Goal: Check status: Check status

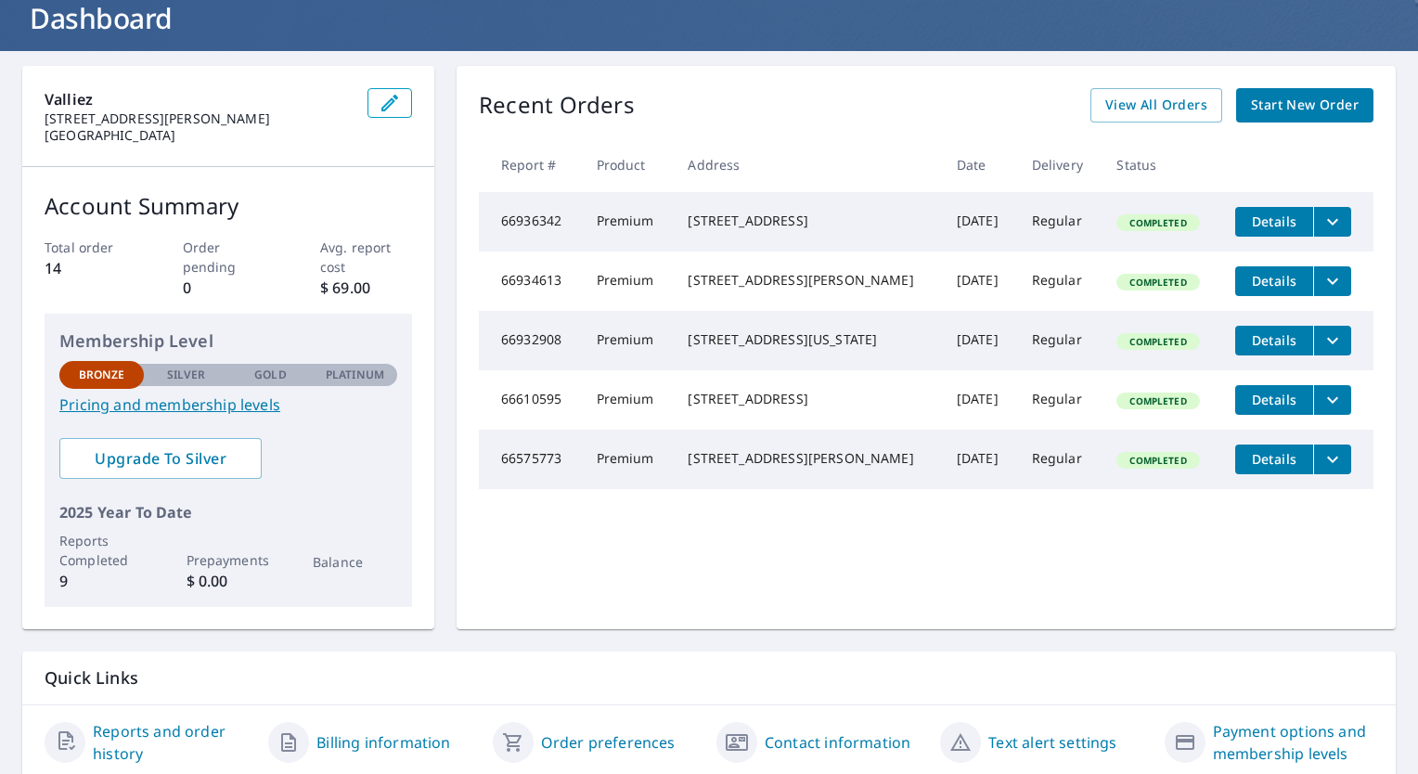
scroll to position [120, 0]
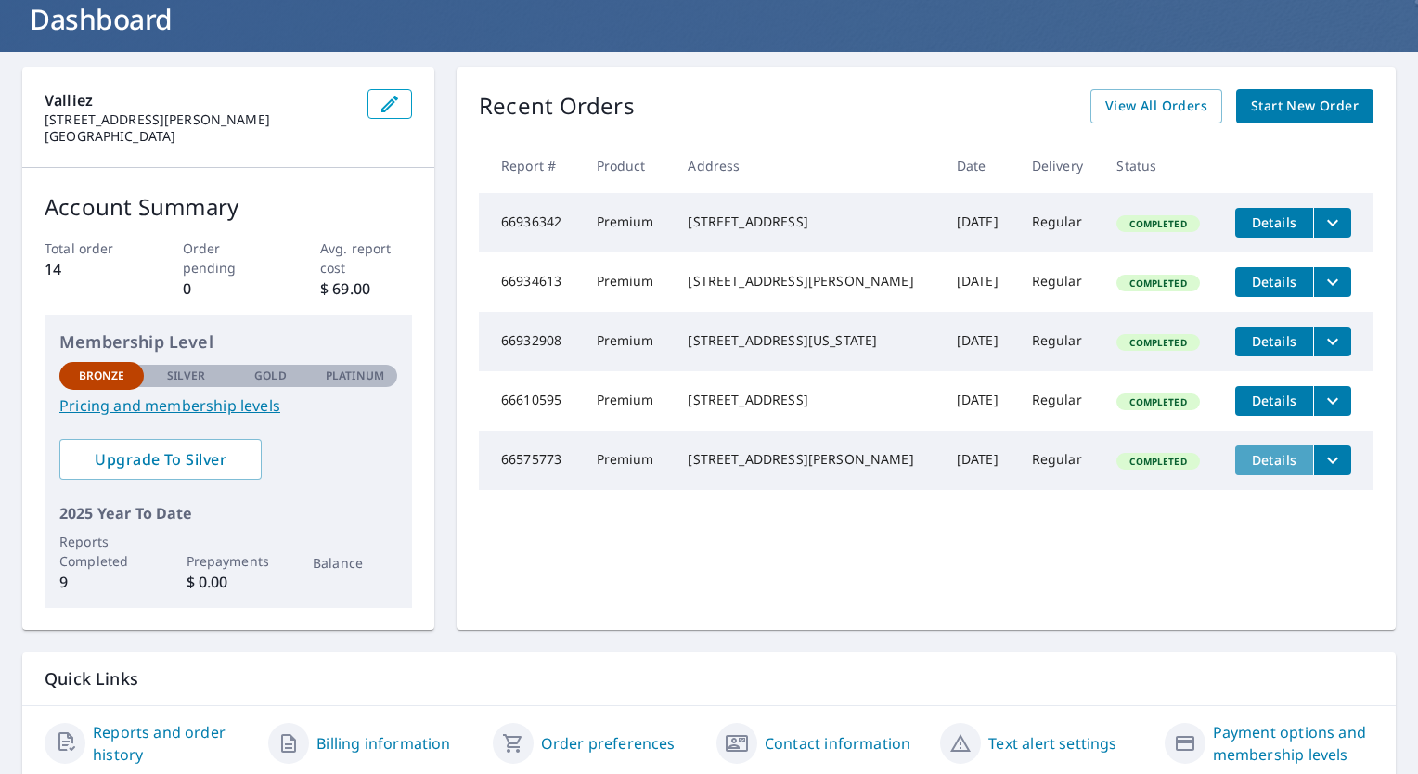
click at [1280, 469] on span "Details" at bounding box center [1275, 460] width 56 height 18
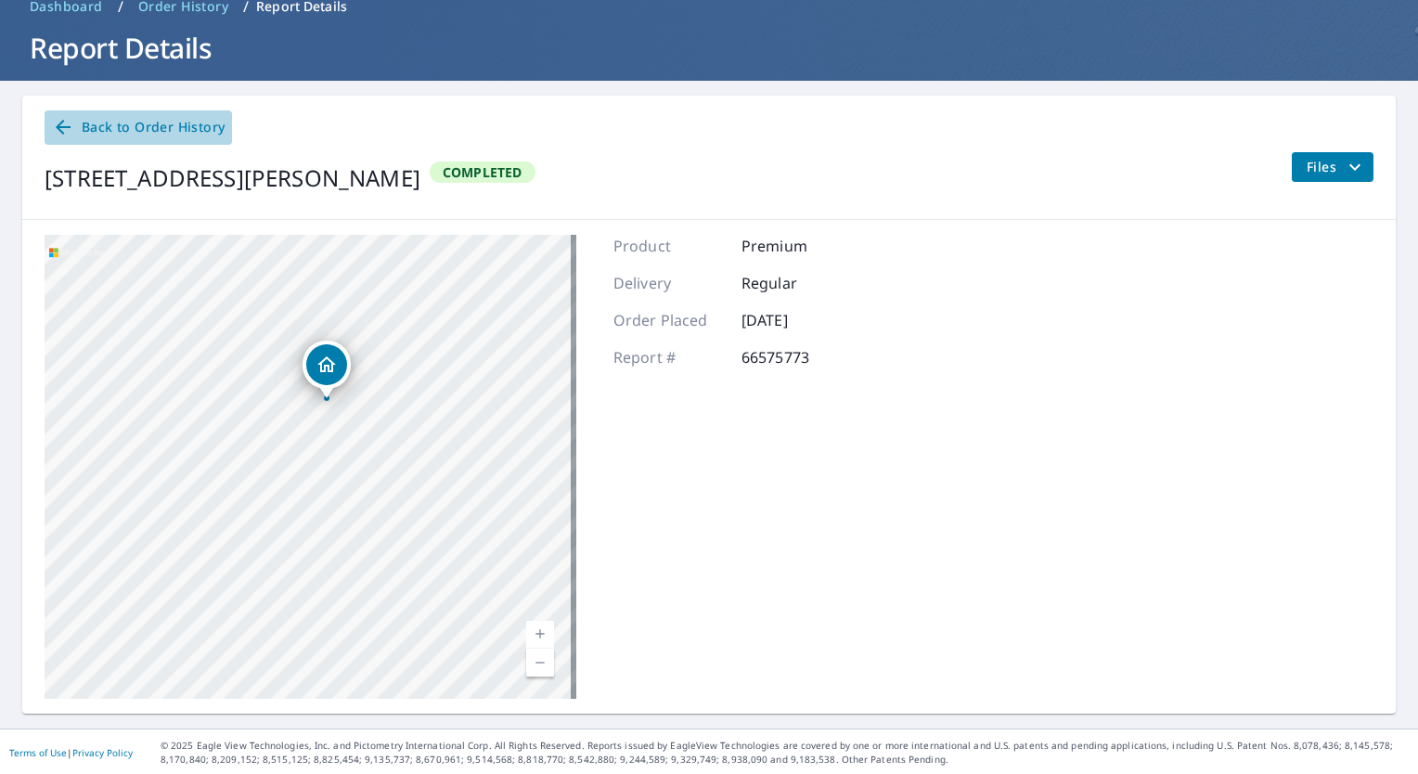
click at [97, 138] on link "Back to Order History" at bounding box center [139, 127] width 188 height 34
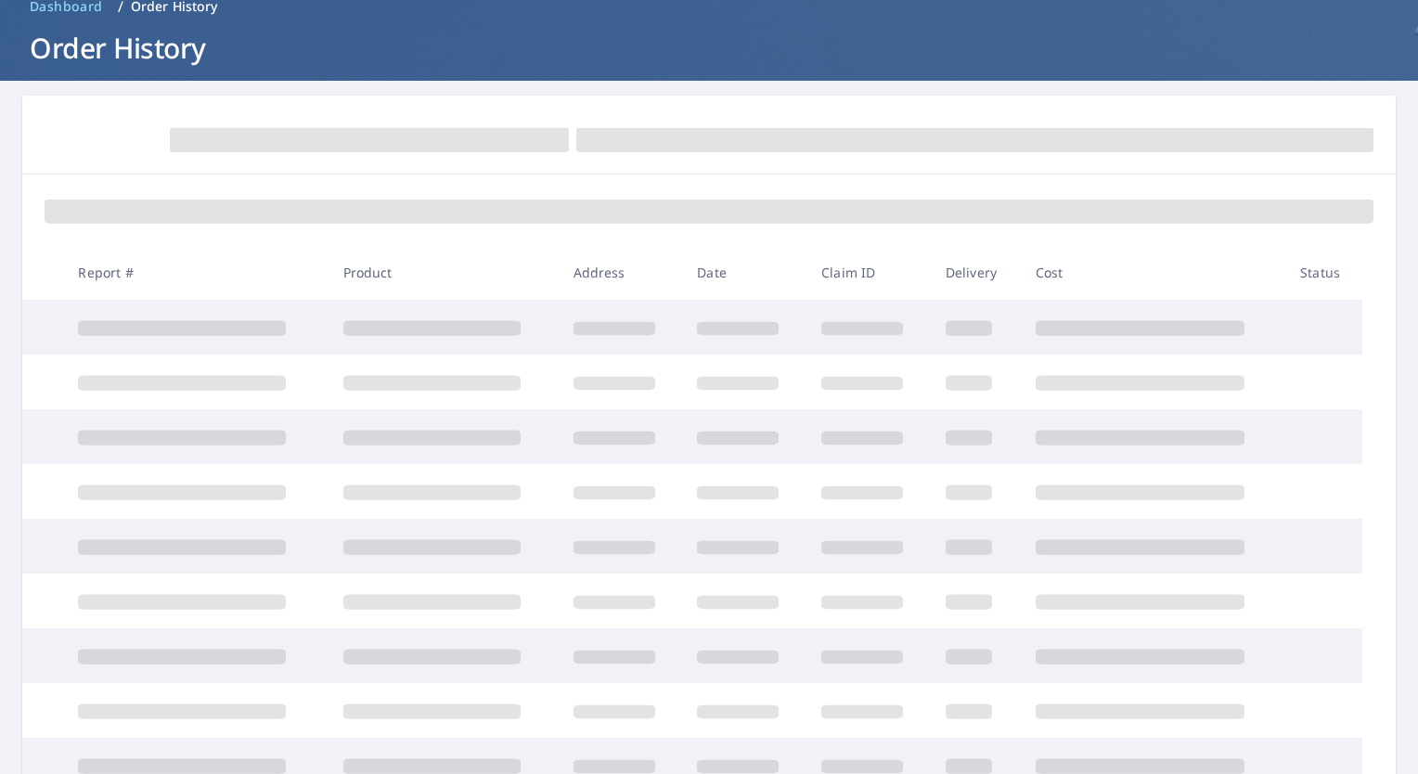
scroll to position [91, 0]
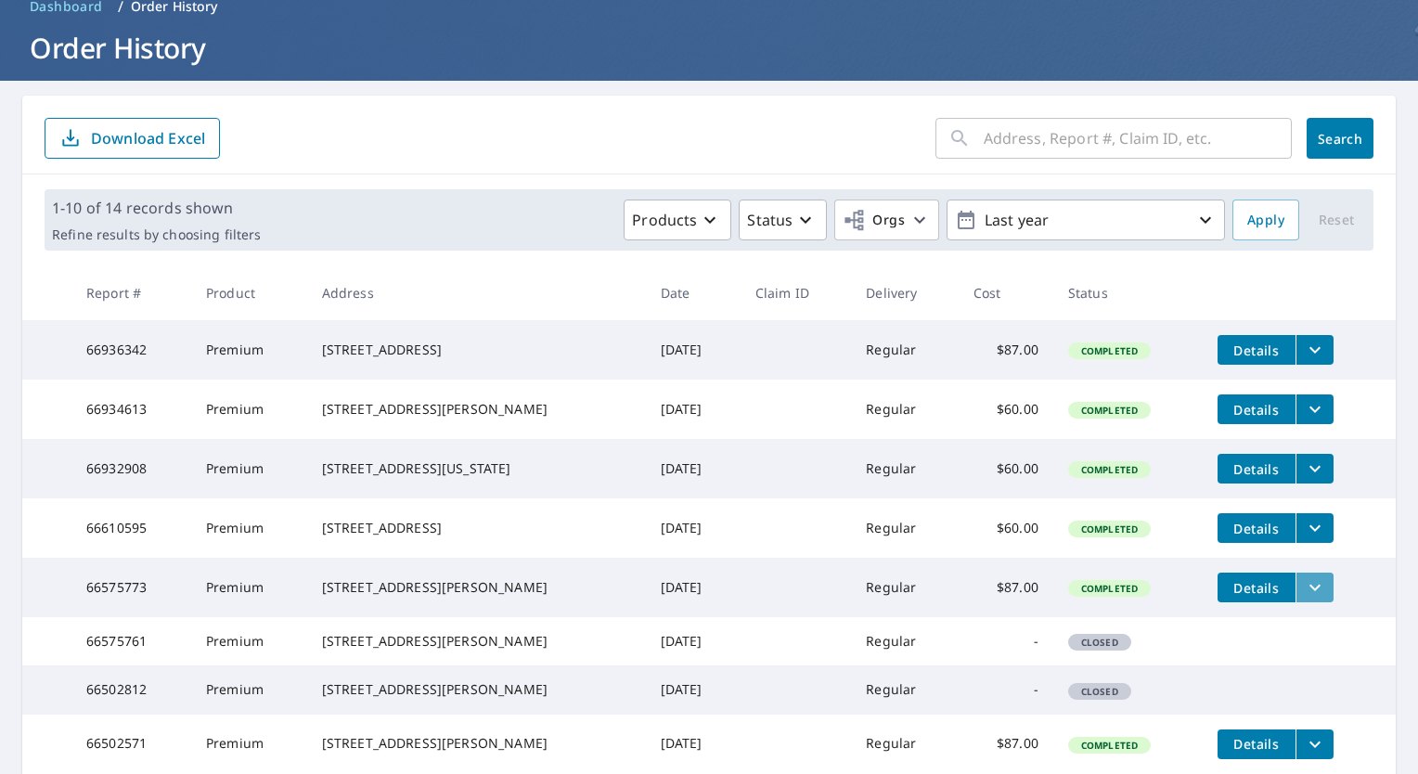
click at [1304, 599] on icon "filesDropdownBtn-66575773" at bounding box center [1315, 587] width 22 height 22
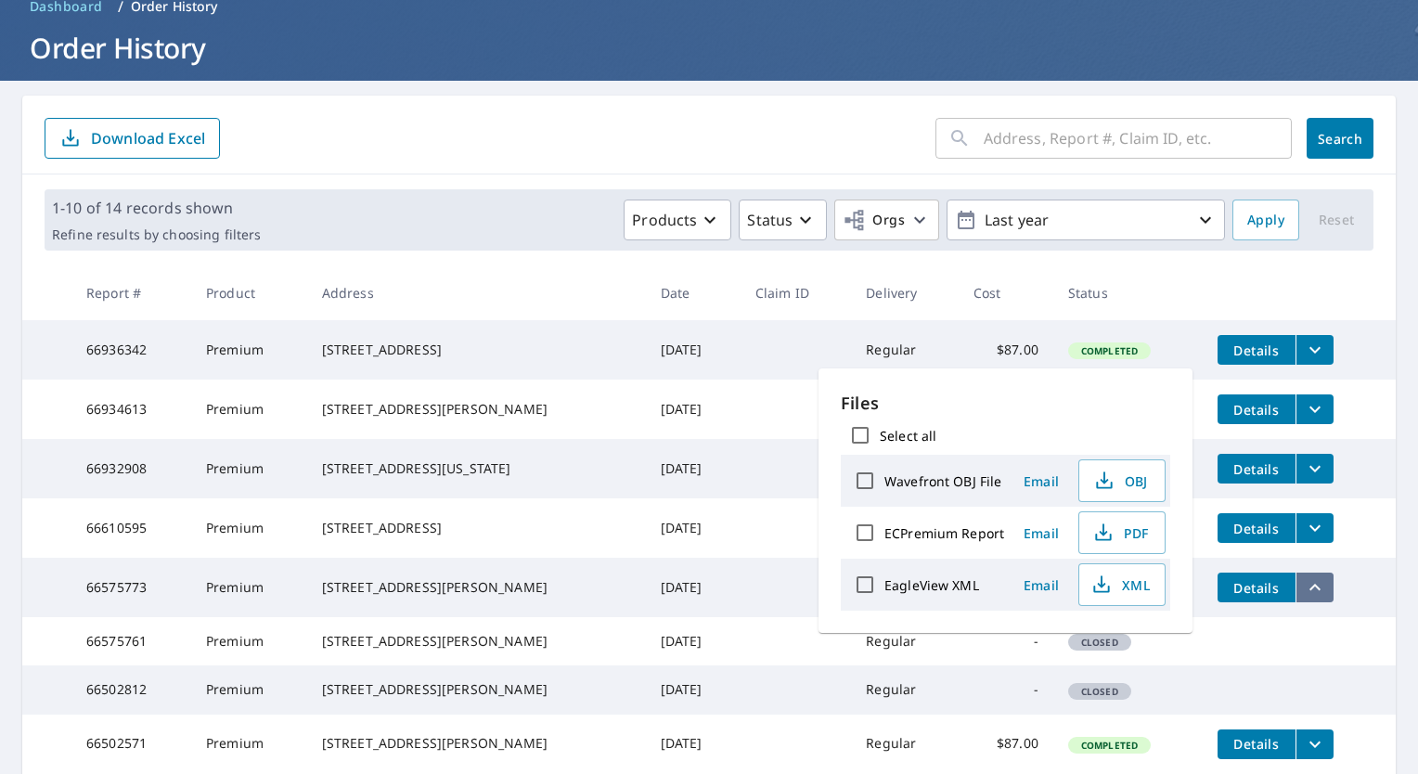
click at [1304, 599] on icon "filesDropdownBtn-66575773" at bounding box center [1315, 587] width 22 height 22
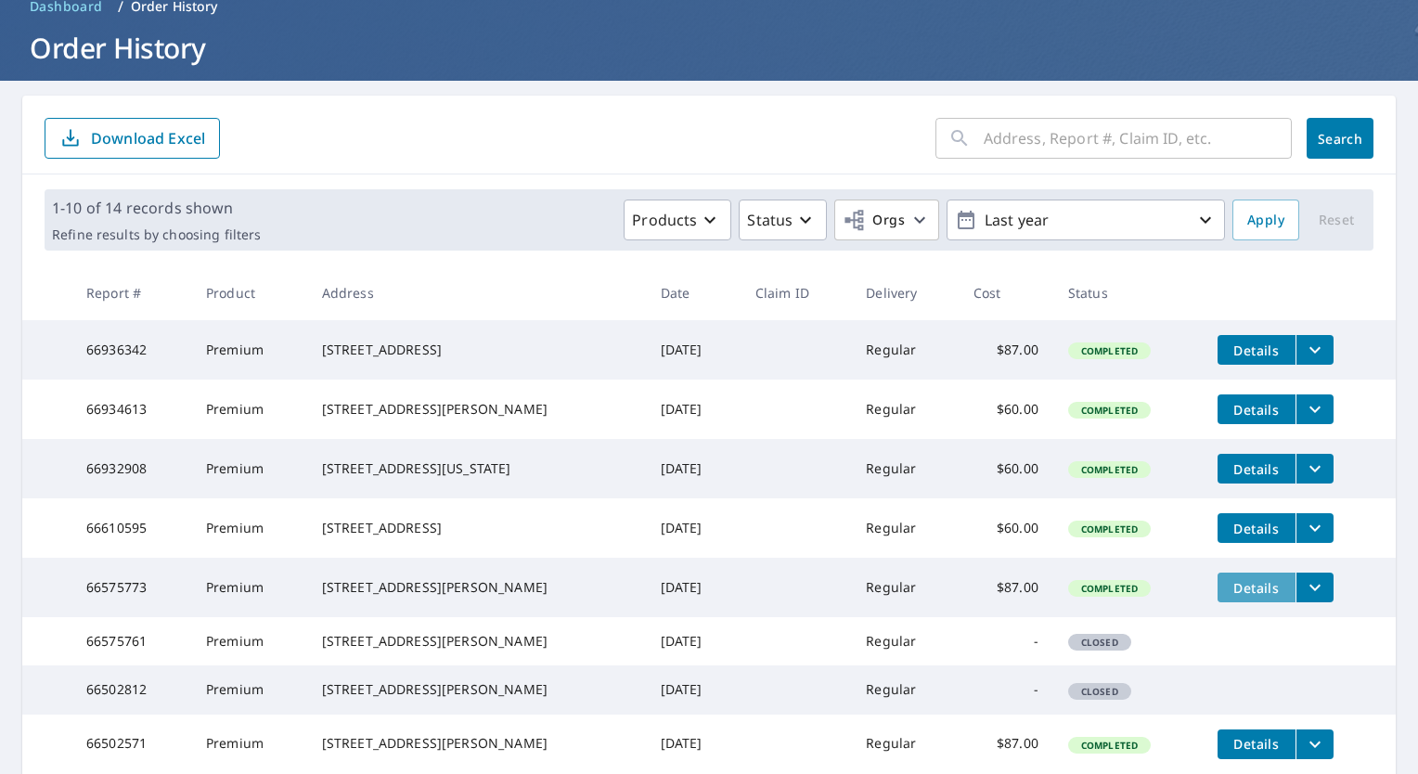
click at [1238, 597] on span "Details" at bounding box center [1257, 588] width 56 height 18
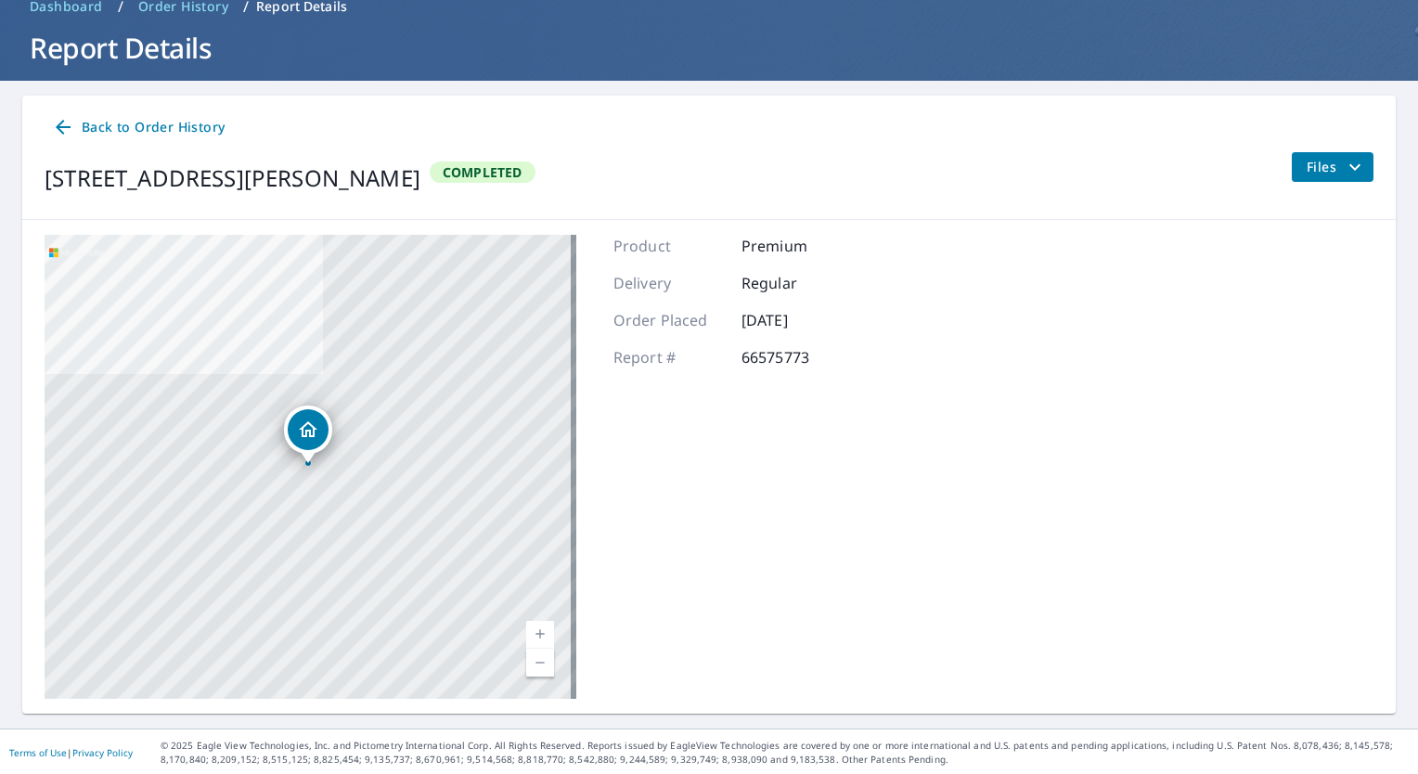
click at [101, 127] on span "Back to Order History" at bounding box center [138, 127] width 173 height 23
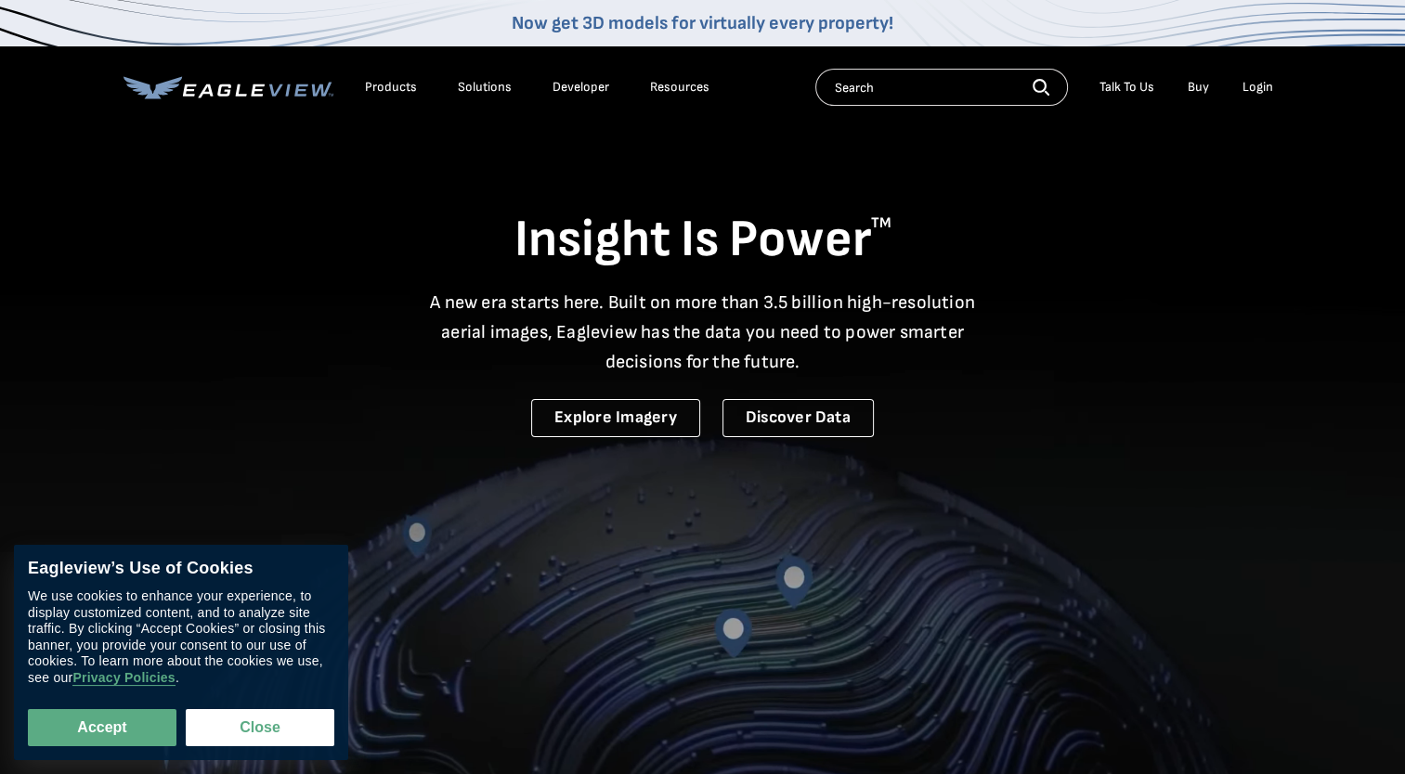
click at [1262, 87] on div "Login" at bounding box center [1257, 87] width 31 height 17
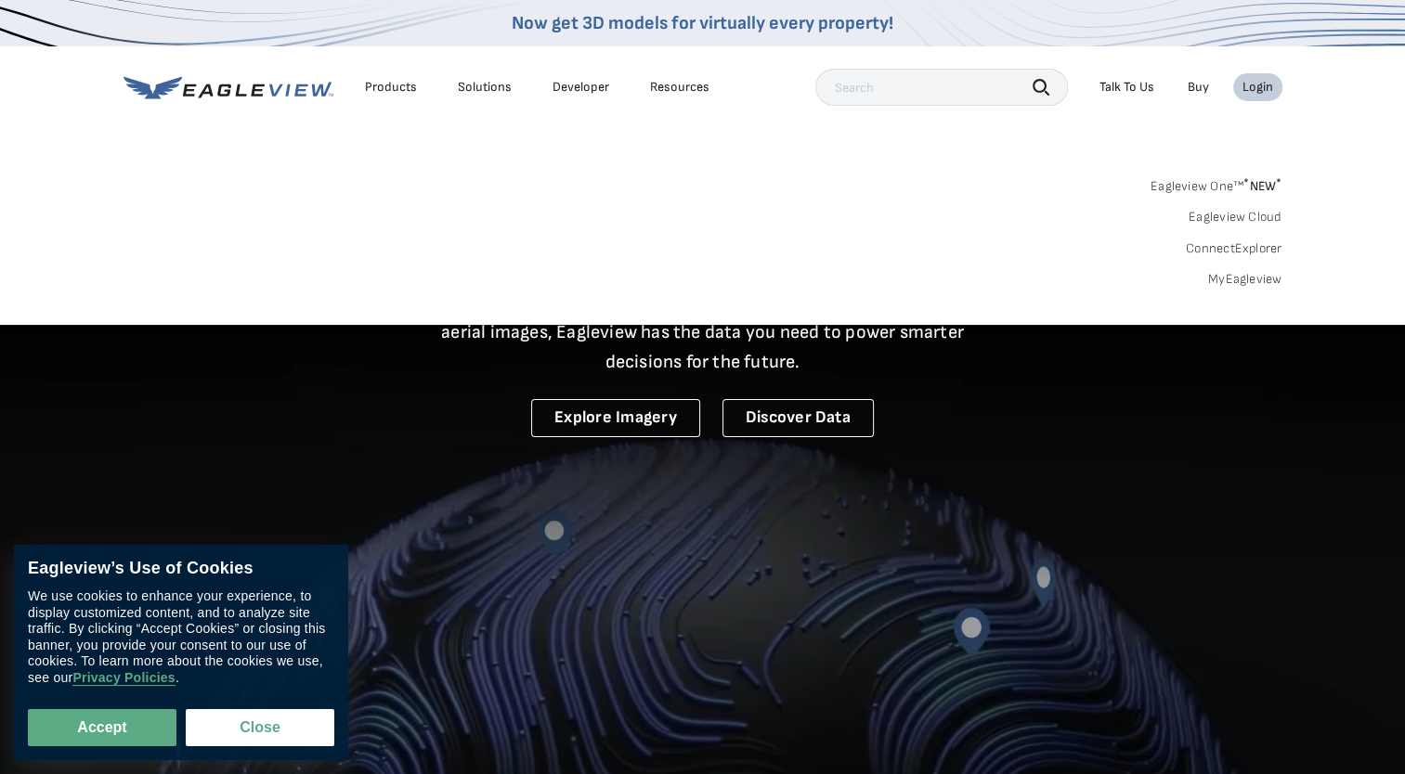
click at [1235, 269] on div "Eagleview One™ * NEW * Eagleview Cloud ConnectExplorer MyEagleview" at bounding box center [702, 230] width 1159 height 115
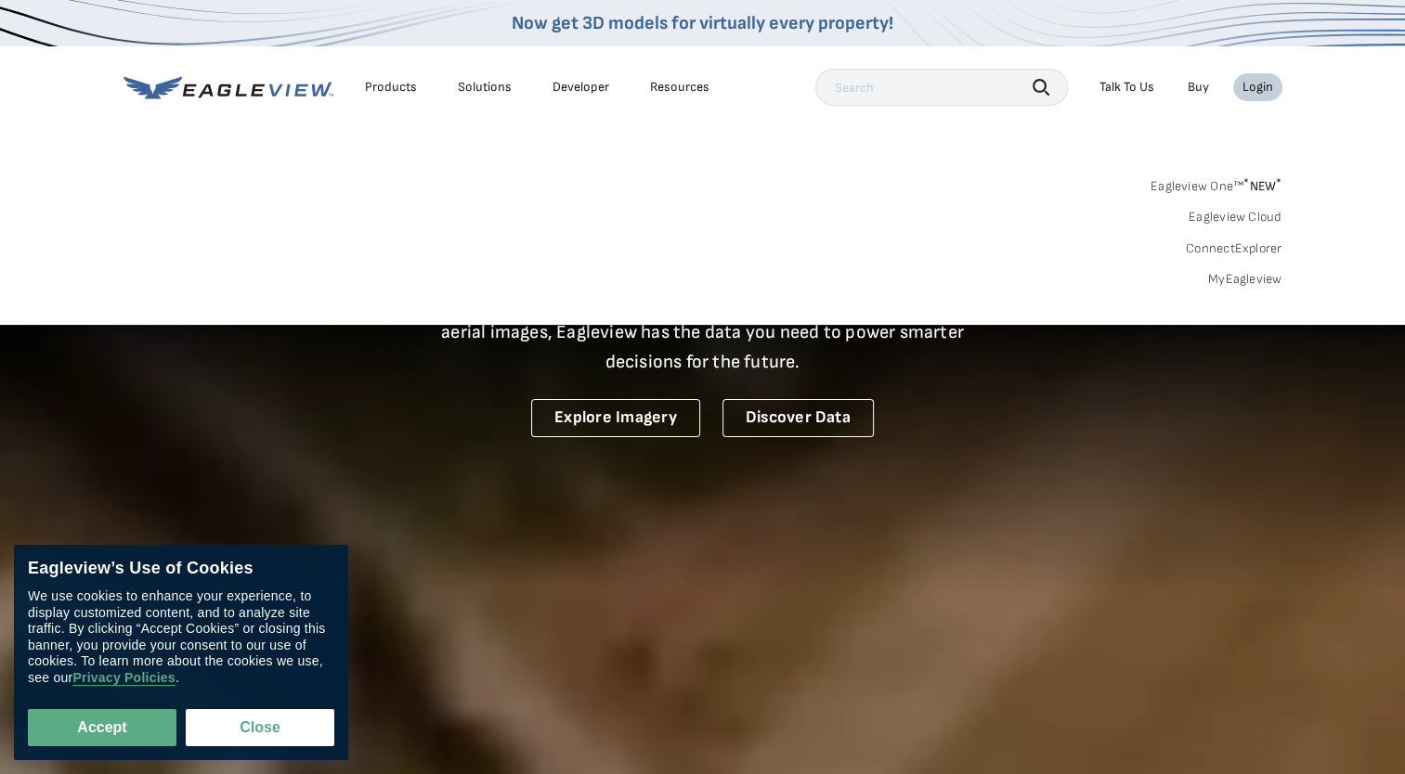
click at [1233, 276] on link "MyEagleview" at bounding box center [1245, 279] width 74 height 17
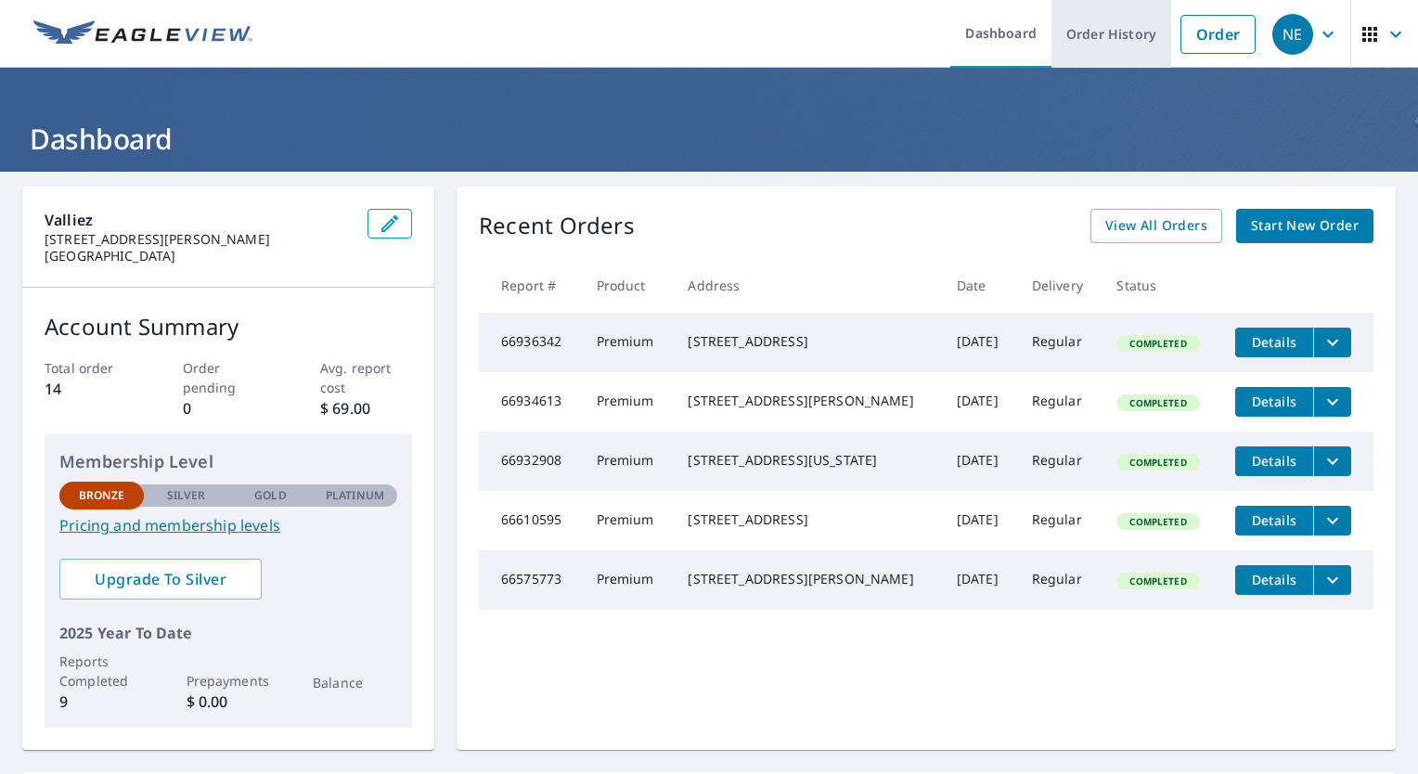
click at [1071, 32] on link "Order History" at bounding box center [1112, 34] width 120 height 68
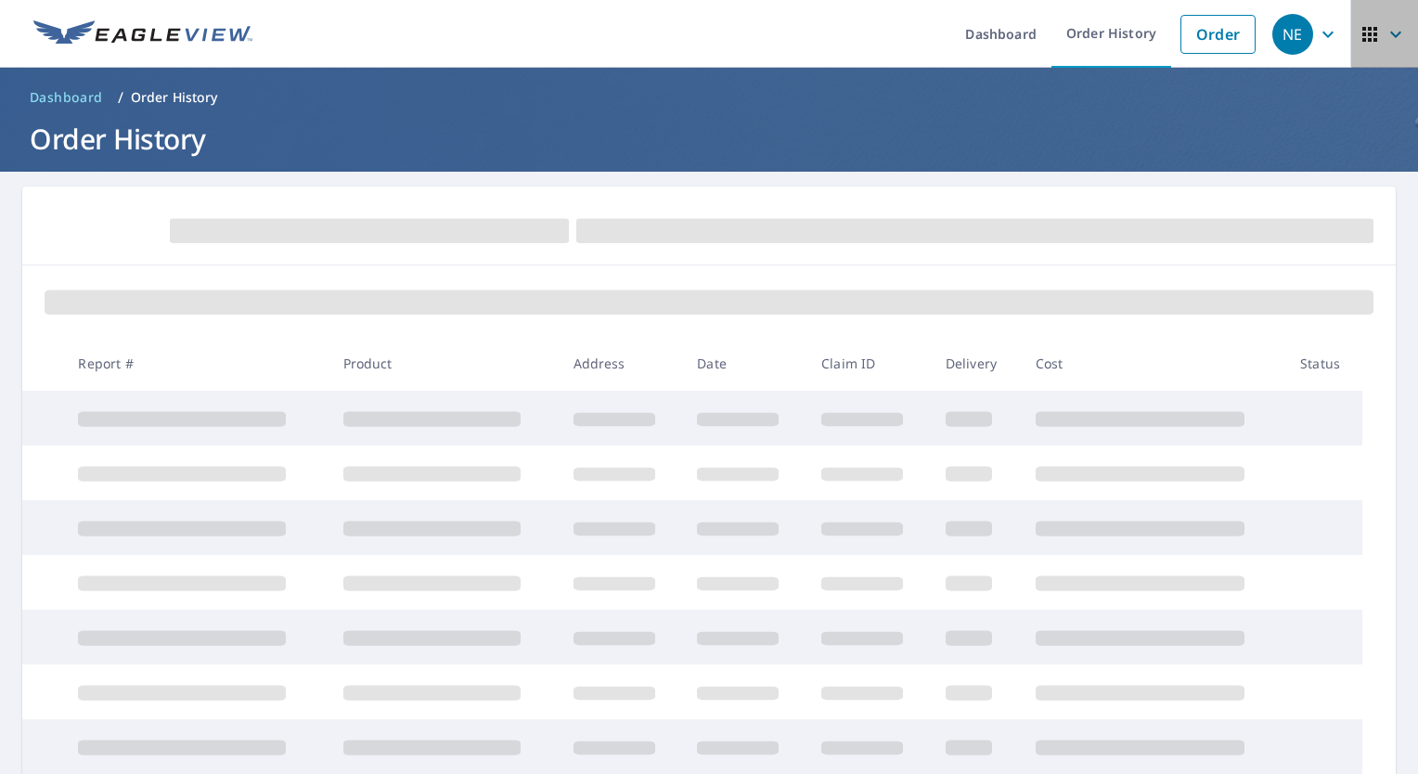
click at [1385, 30] on icon "button" at bounding box center [1396, 34] width 22 height 22
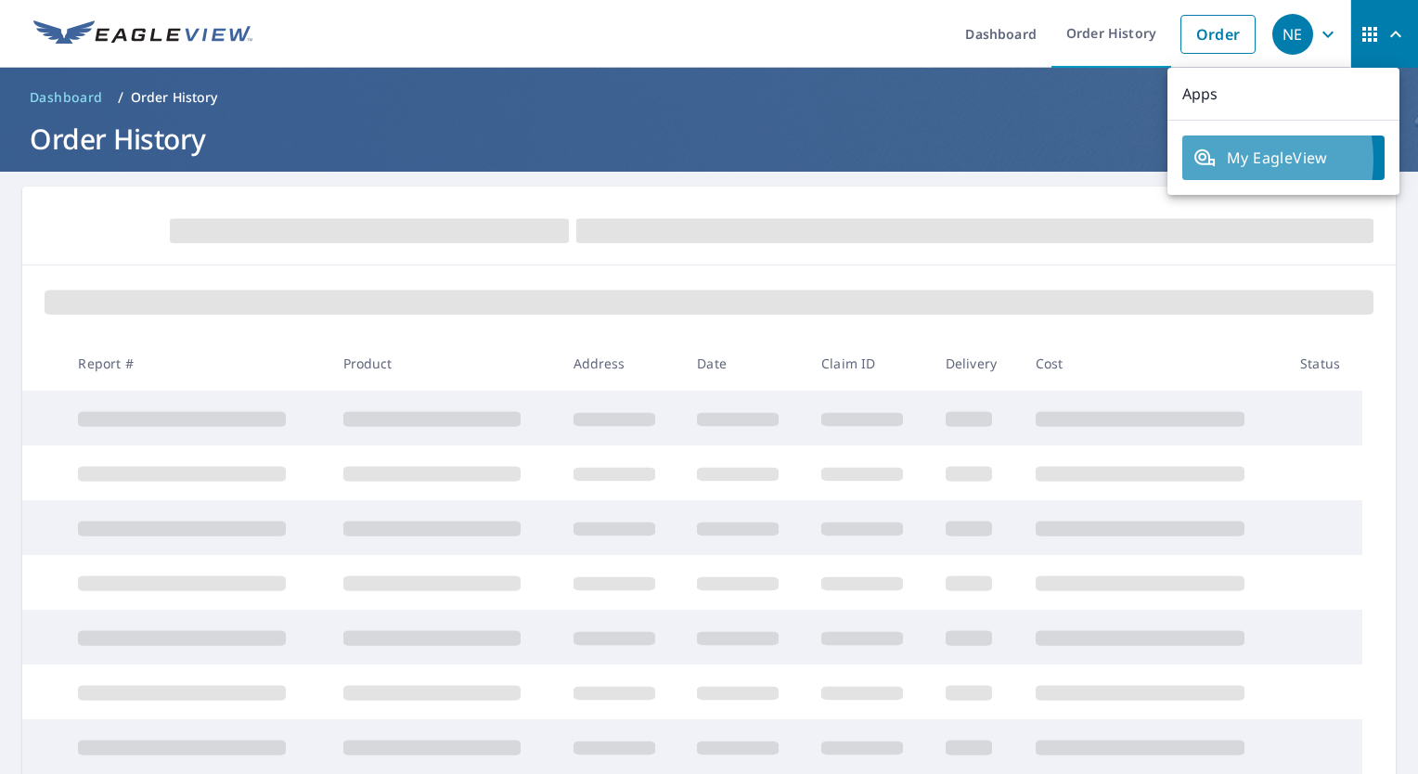
click at [1220, 159] on span "My EagleView" at bounding box center [1284, 158] width 180 height 22
